Goal: Answer question/provide support: Answer question/provide support

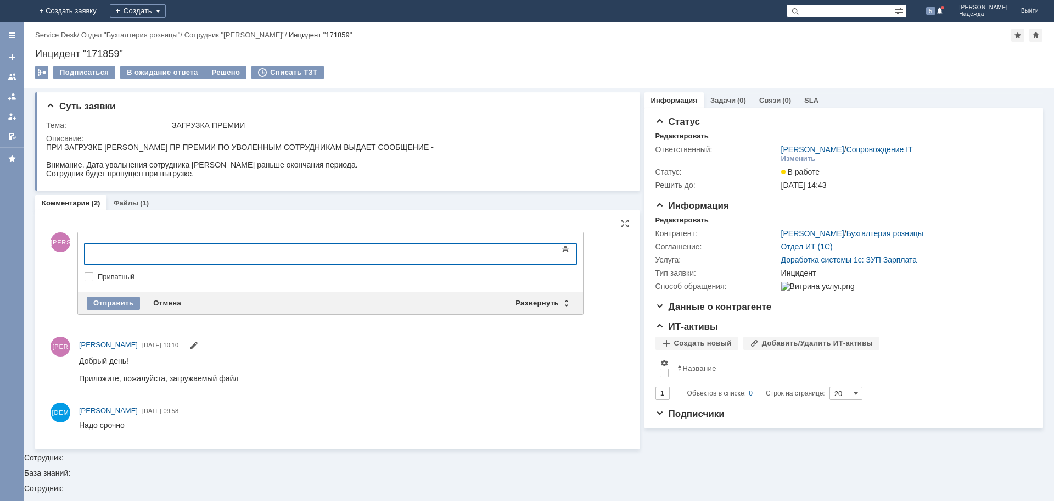
drag, startPoint x: 130, startPoint y: 256, endPoint x: 319, endPoint y: 516, distance: 320.9
click at [130, 256] on div at bounding box center [174, 252] width 156 height 9
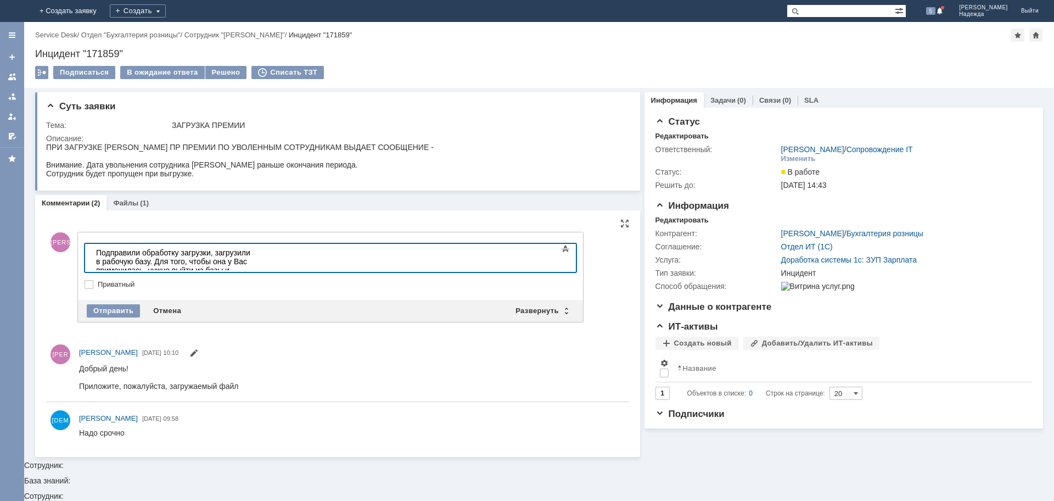
drag, startPoint x: 177, startPoint y: 265, endPoint x: 288, endPoint y: 520, distance: 277.7
click at [177, 265] on div "Подправили обработку загрузки, загрузили в рабочую базу. Для того, чтобы она у …" at bounding box center [174, 265] width 156 height 35
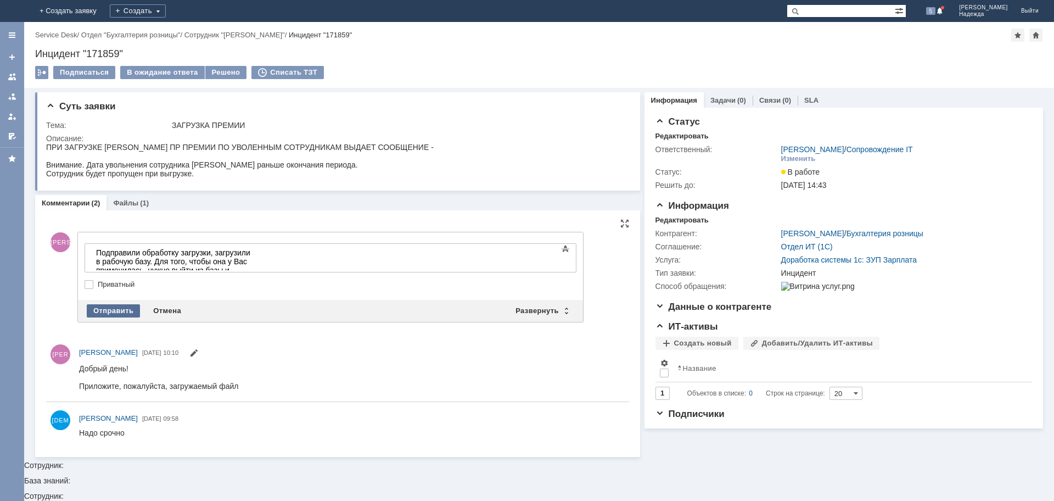
click at [102, 309] on div "Отправить" at bounding box center [113, 310] width 53 height 13
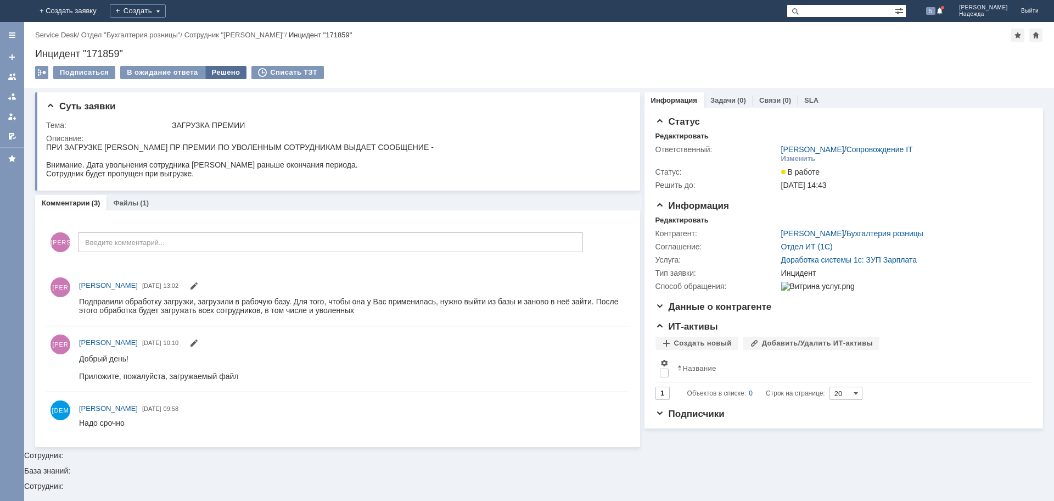
click at [215, 75] on div "Решено" at bounding box center [226, 72] width 42 height 13
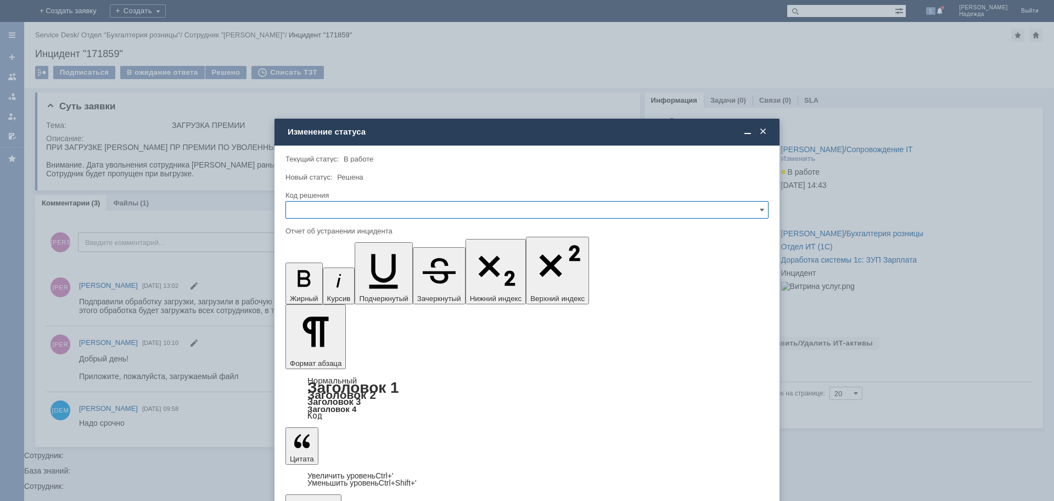
click at [335, 208] on input "text" at bounding box center [527, 210] width 483 height 18
click at [319, 284] on span "Решено" at bounding box center [527, 284] width 469 height 9
type input "Решено"
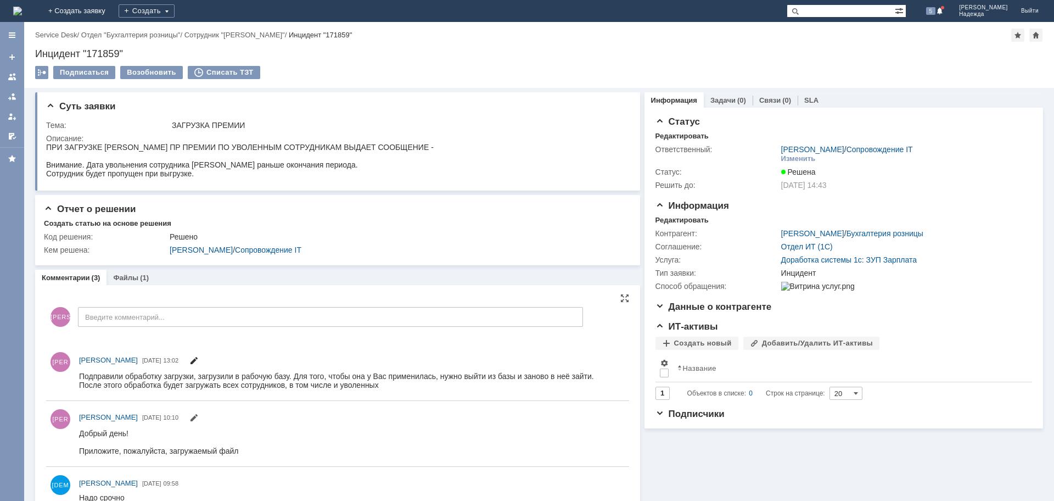
click at [198, 358] on span at bounding box center [193, 362] width 9 height 9
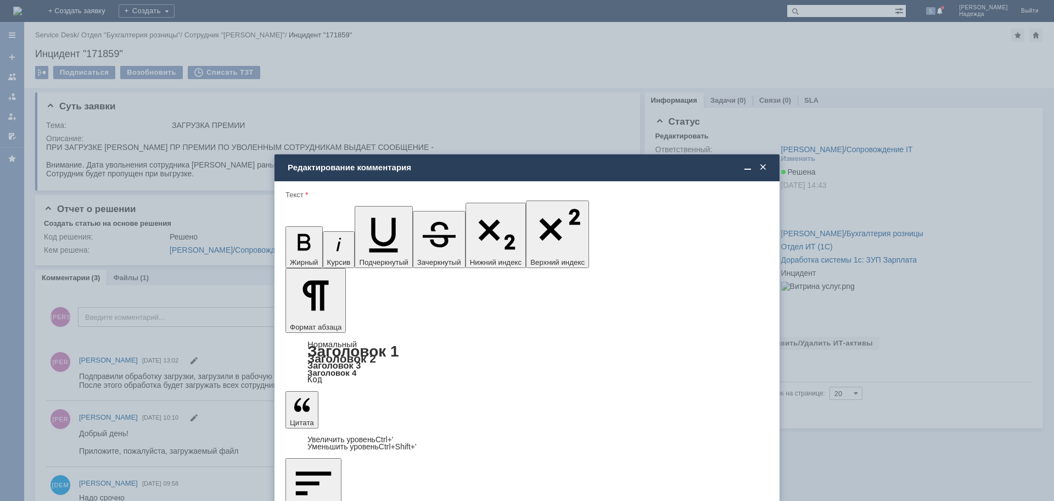
drag, startPoint x: 512, startPoint y: 3141, endPoint x: 338, endPoint y: 3152, distance: 174.4
click at [291, 228] on icon "button" at bounding box center [304, 242] width 29 height 29
